Goal: Task Accomplishment & Management: Manage account settings

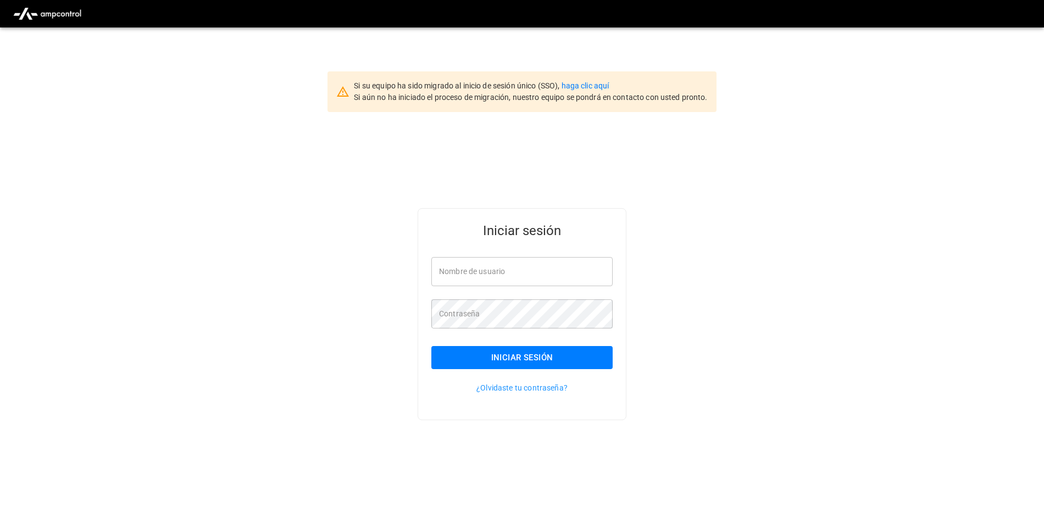
type input "**********"
click at [510, 366] on button "Iniciar sesión" at bounding box center [521, 357] width 181 height 23
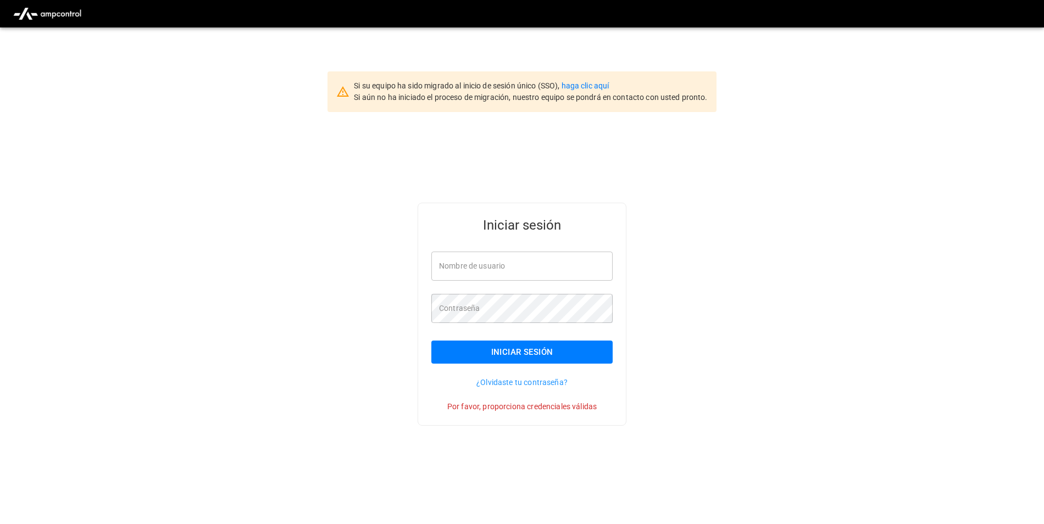
click at [516, 354] on button "Iniciar sesión" at bounding box center [521, 352] width 181 height 23
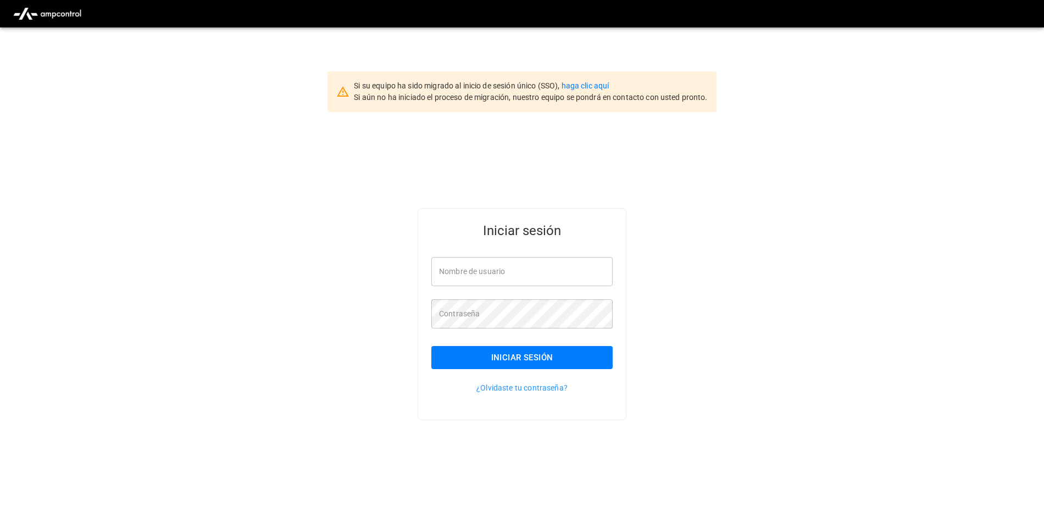
click at [532, 386] on p "¿Olvidaste tu contraseña?" at bounding box center [521, 387] width 181 height 11
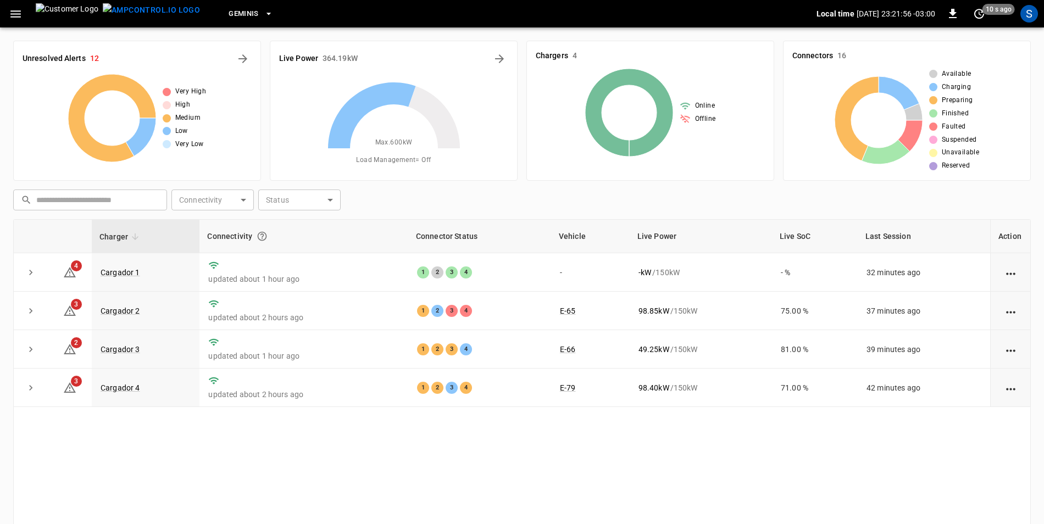
click at [19, 8] on icon "button" at bounding box center [16, 14] width 14 height 14
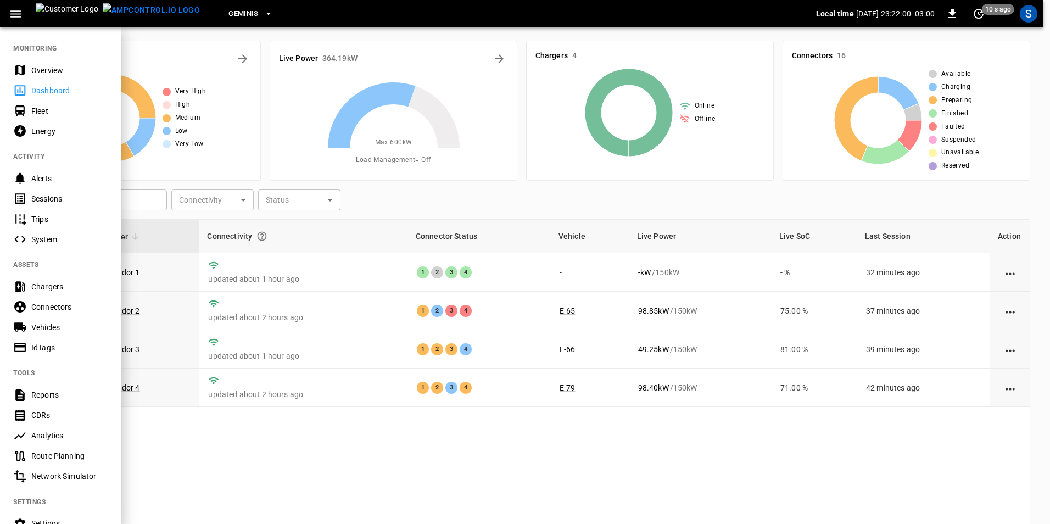
click at [50, 126] on div "Energy" at bounding box center [69, 131] width 76 height 11
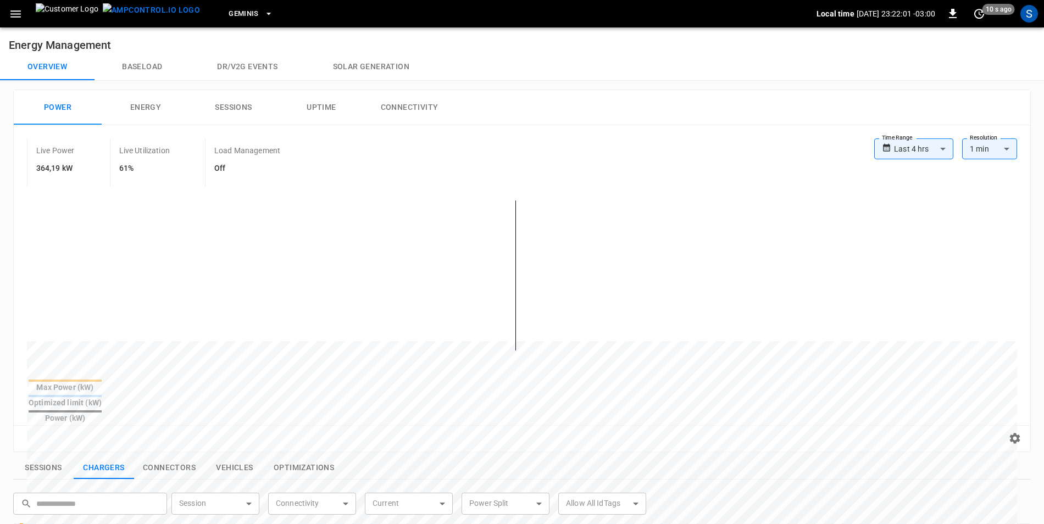
scroll to position [275, 0]
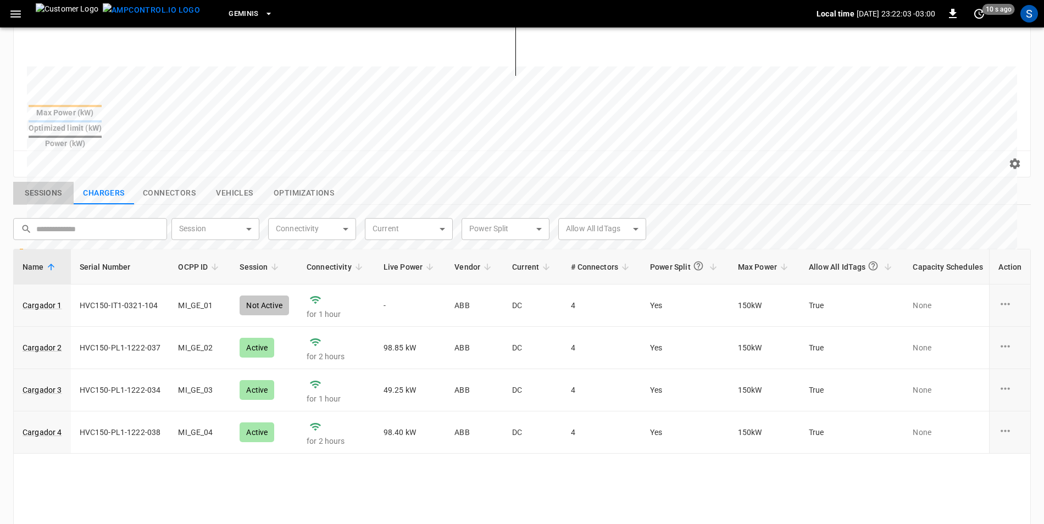
click at [58, 182] on button "Sessions" at bounding box center [43, 193] width 60 height 23
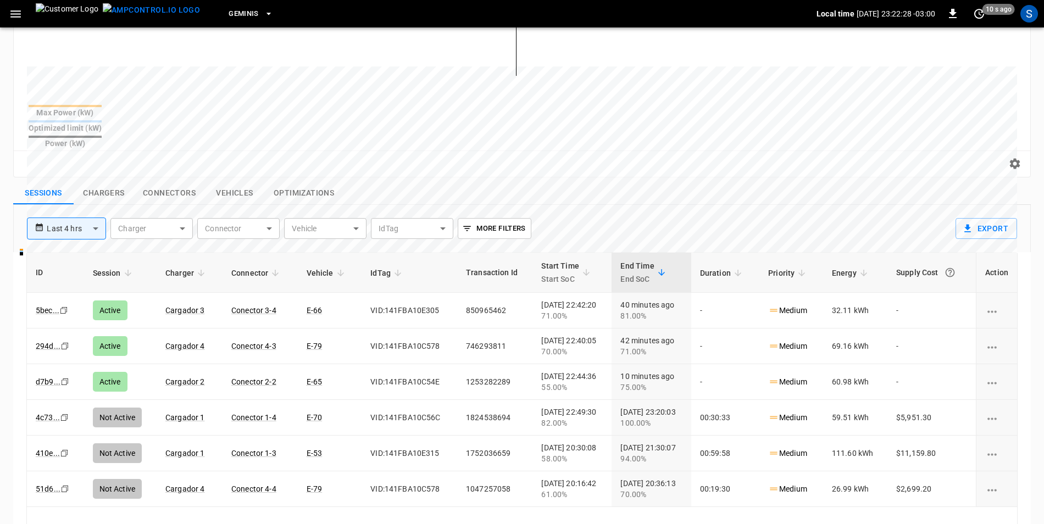
click at [98, 182] on button "Chargers" at bounding box center [104, 193] width 60 height 23
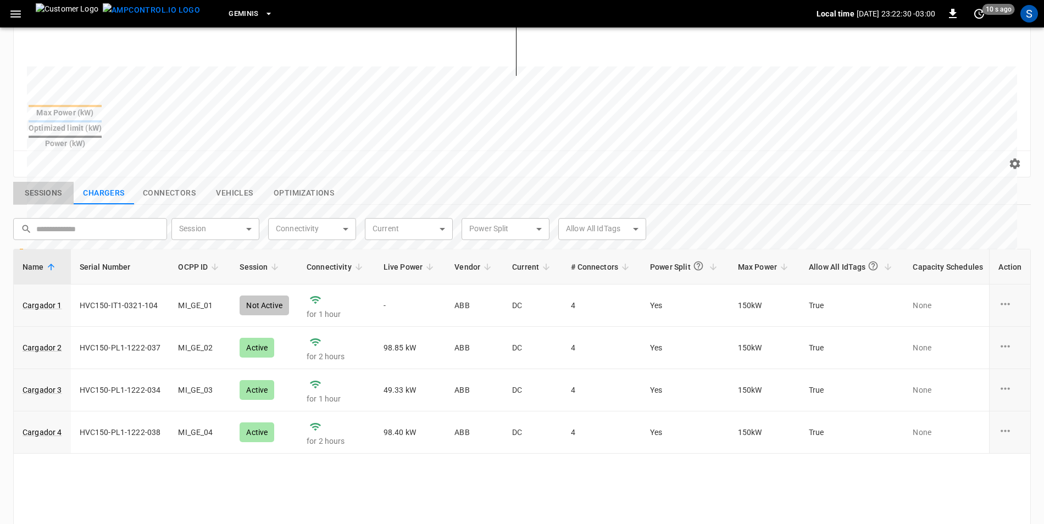
click at [37, 182] on button "Sessions" at bounding box center [43, 193] width 60 height 23
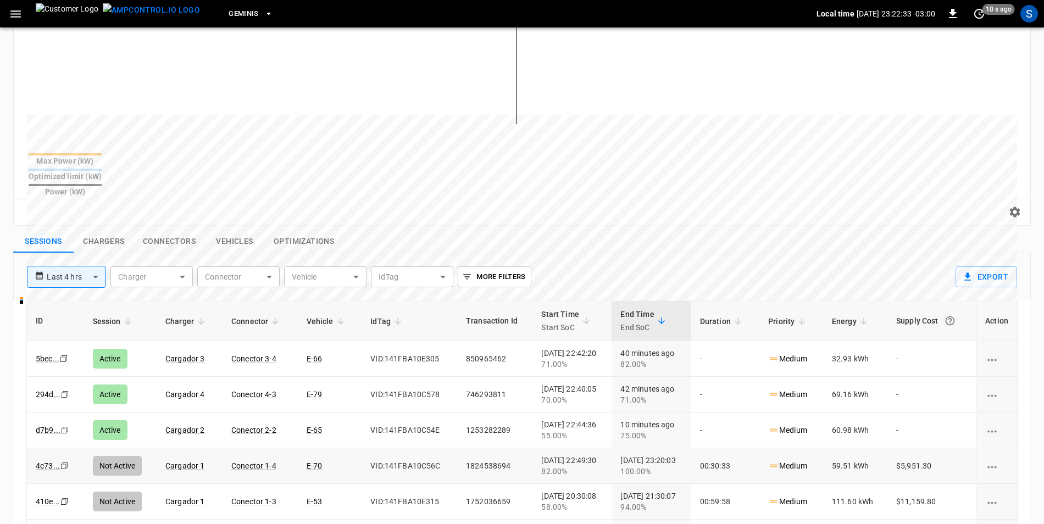
scroll to position [221, 0]
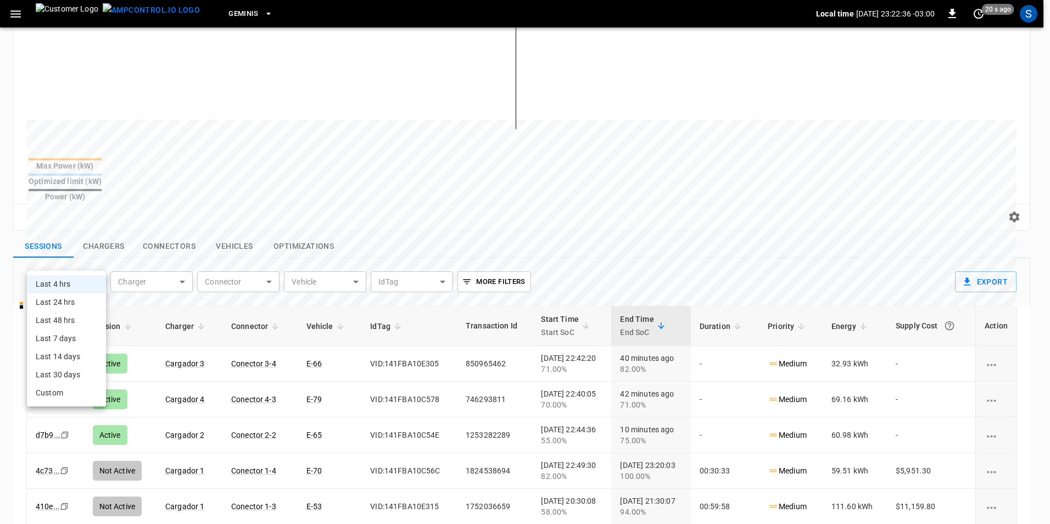
click at [98, 253] on body "**********" at bounding box center [525, 245] width 1050 height 932
click at [66, 283] on li "Last 4 hrs" at bounding box center [66, 284] width 79 height 18
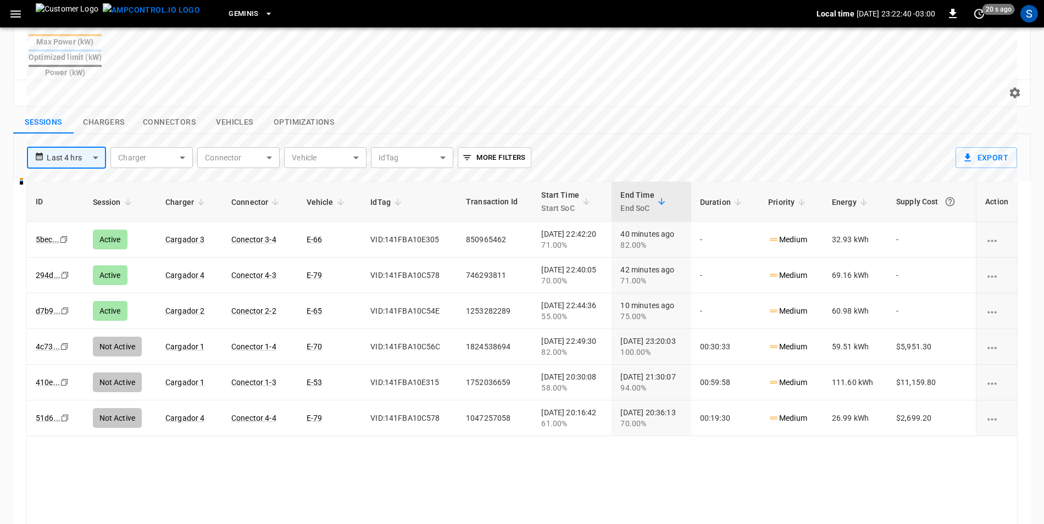
scroll to position [386, 0]
